Goal: Information Seeking & Learning: Find specific fact

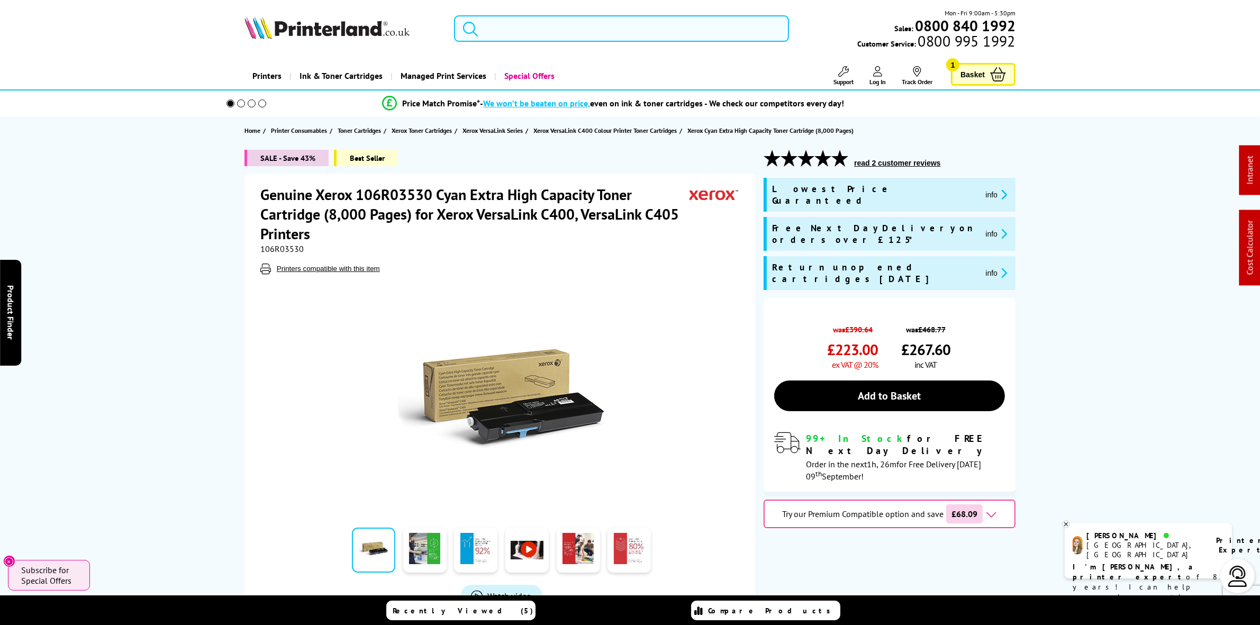
click at [569, 33] on input "search" at bounding box center [621, 28] width 334 height 26
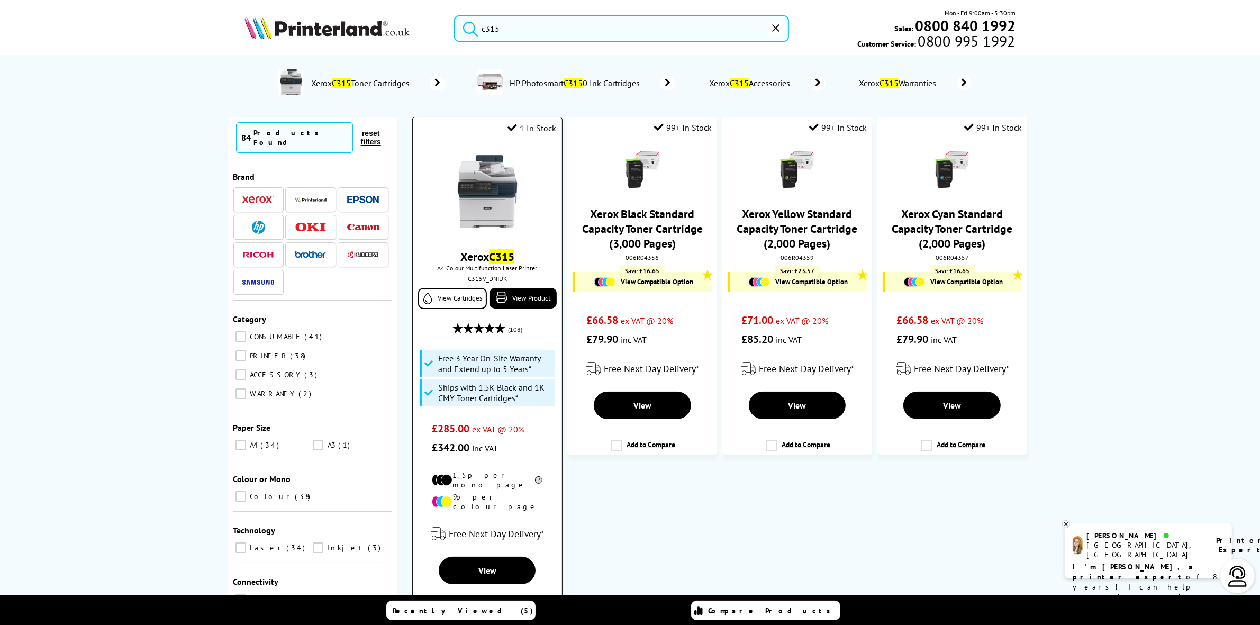
type input "c315"
click at [506, 203] on img at bounding box center [487, 191] width 79 height 79
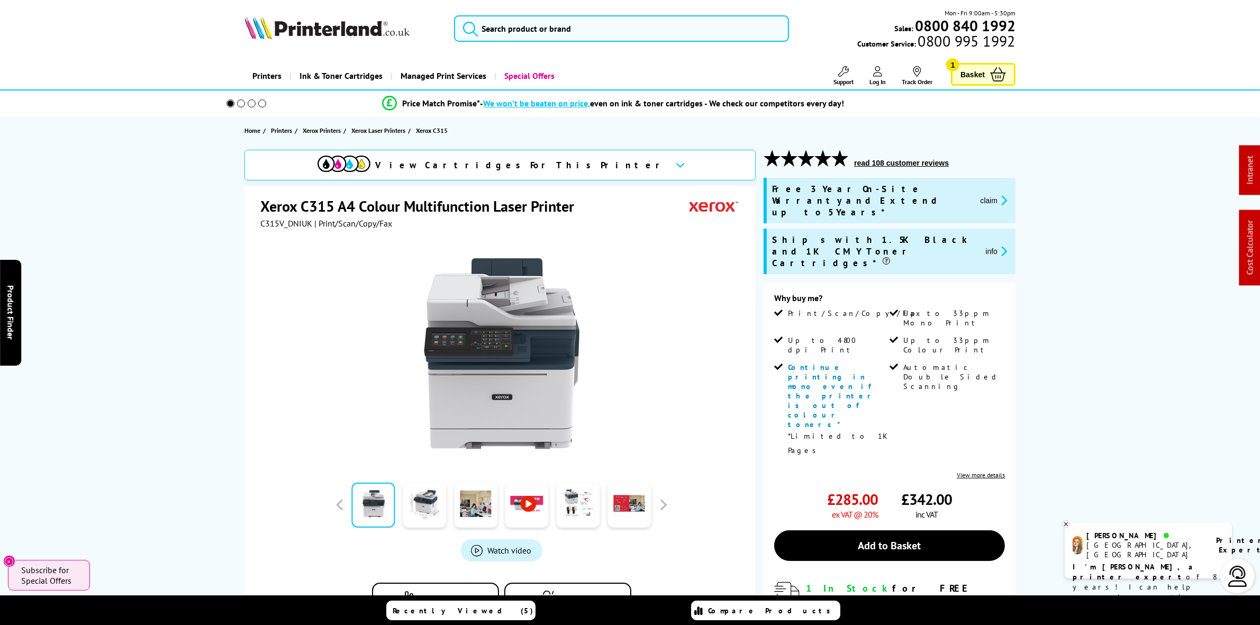
click at [287, 220] on span "C315V_DNIUK" at bounding box center [286, 223] width 52 height 11
copy span "C315V_DNIUK"
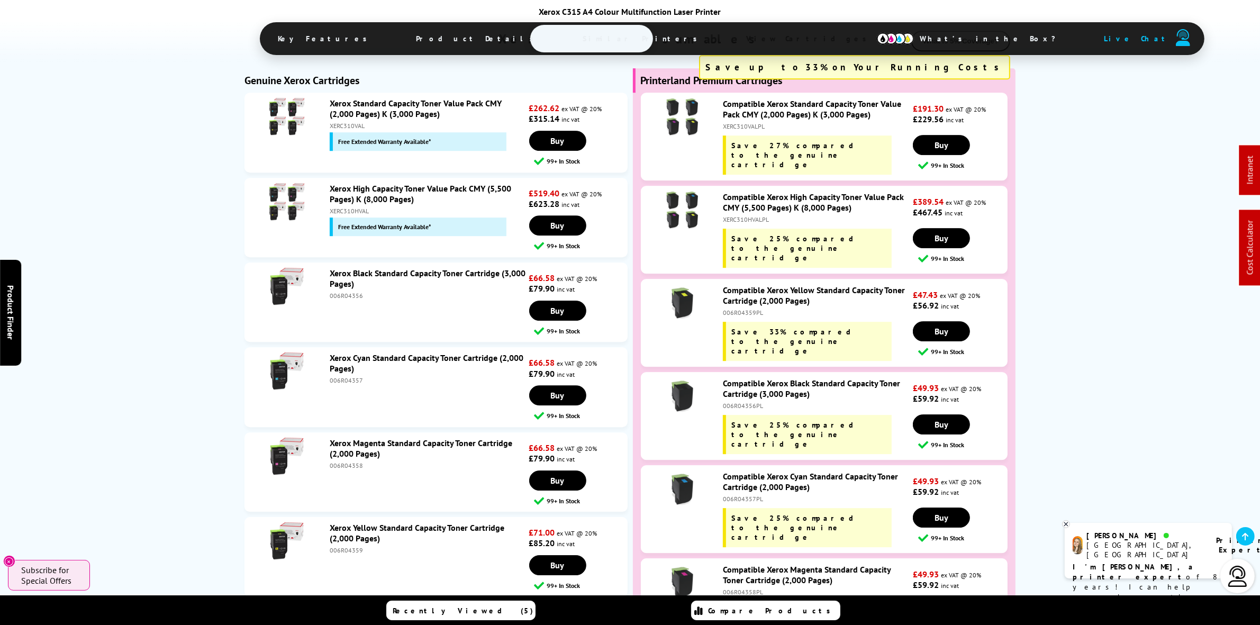
scroll to position [3903, 0]
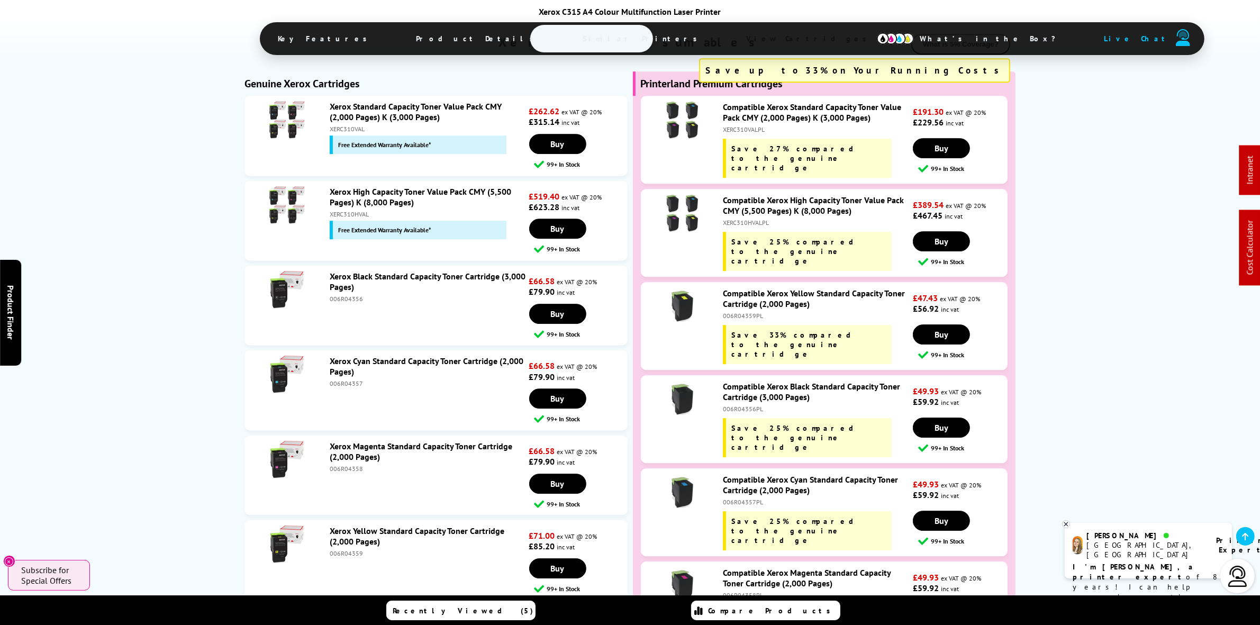
click at [347, 271] on div "Xerox Black Standard Capacity Toner Cartridge (3,000 Pages) 006R04356" at bounding box center [426, 287] width 205 height 32
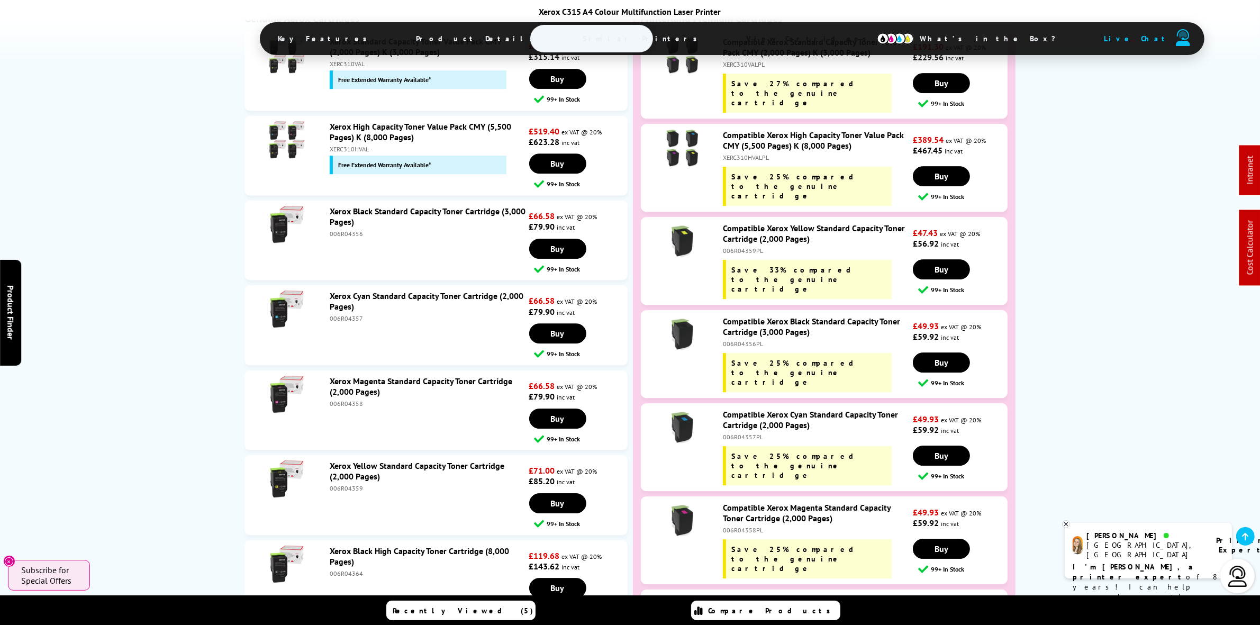
scroll to position [3969, 0]
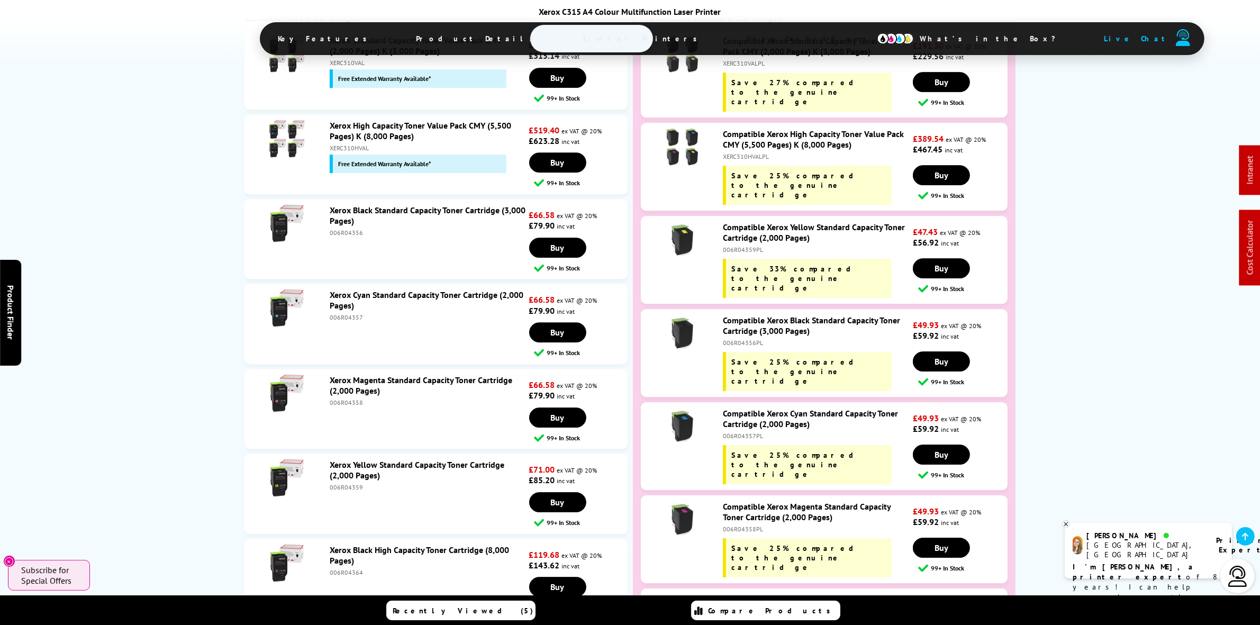
click at [741, 618] on div "006R04364PL" at bounding box center [816, 622] width 187 height 8
copy div "006R04364PL"
